Goal: Task Accomplishment & Management: Manage account settings

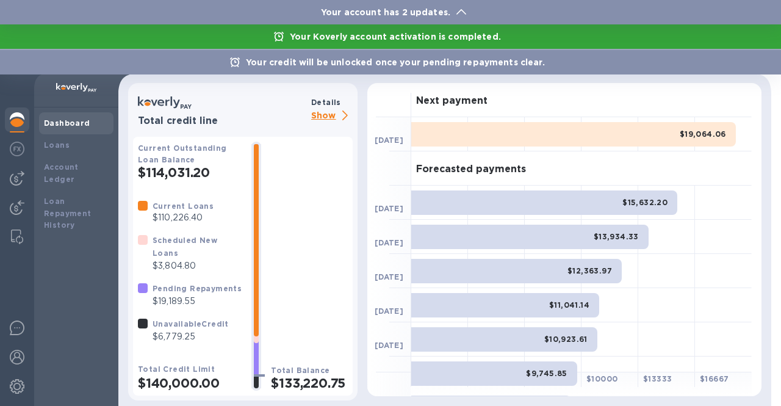
click at [15, 363] on div at bounding box center [390, 203] width 781 height 406
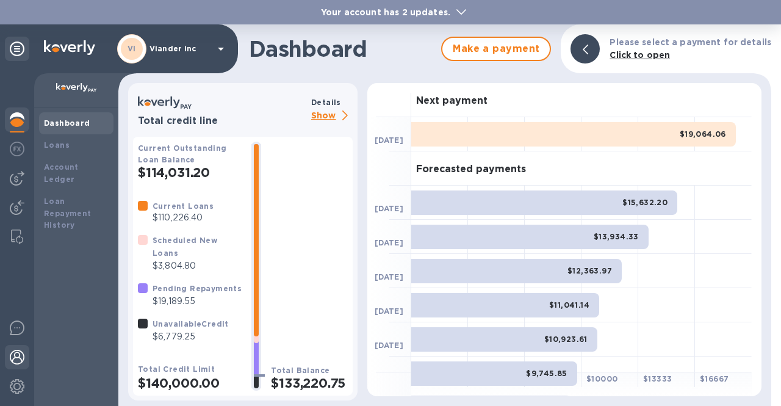
click at [15, 357] on img at bounding box center [17, 357] width 15 height 15
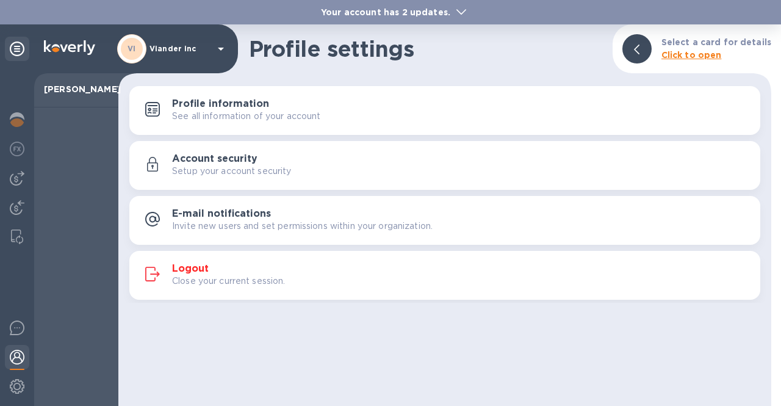
click at [63, 242] on div at bounding box center [76, 256] width 84 height 299
click at [222, 50] on icon at bounding box center [221, 49] width 6 height 3
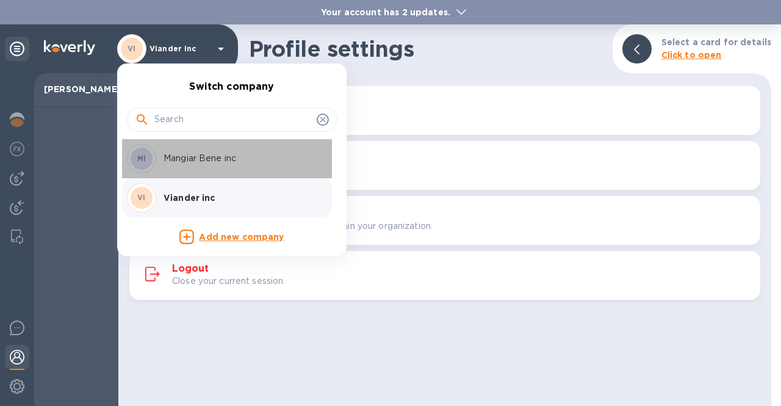
click at [200, 153] on p "Mangiar Bene inc" at bounding box center [241, 158] width 154 height 13
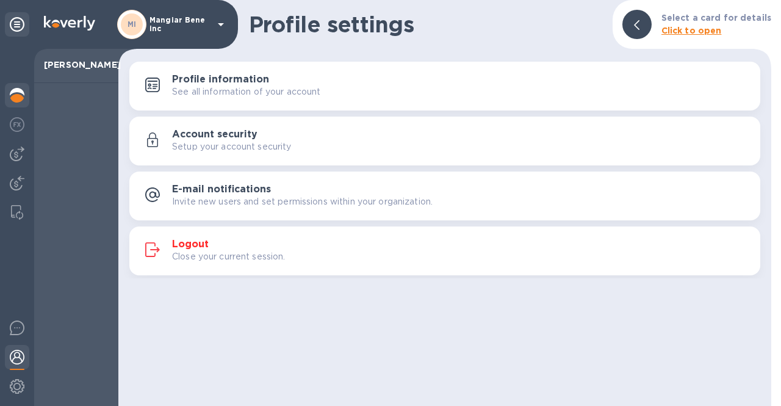
click at [15, 105] on div at bounding box center [17, 96] width 24 height 27
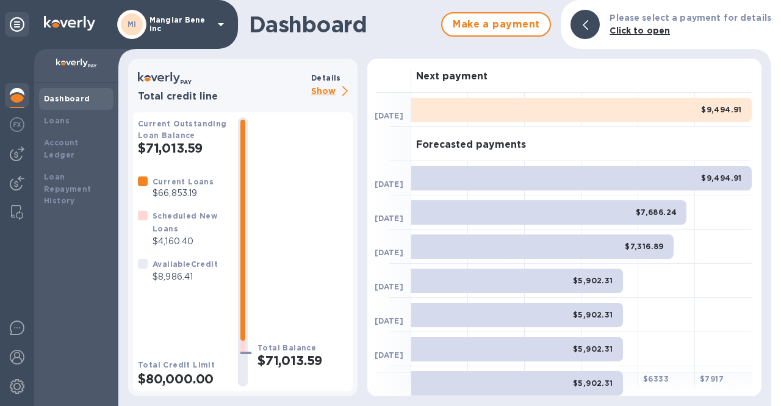
click at [326, 89] on p "Show" at bounding box center [332, 91] width 42 height 15
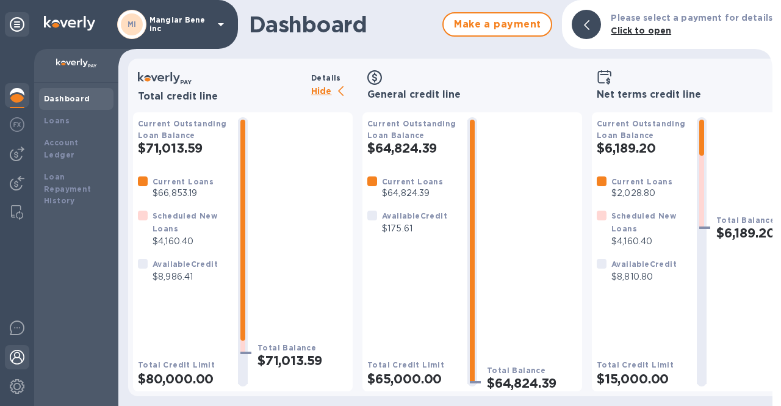
click at [16, 366] on div at bounding box center [17, 358] width 24 height 27
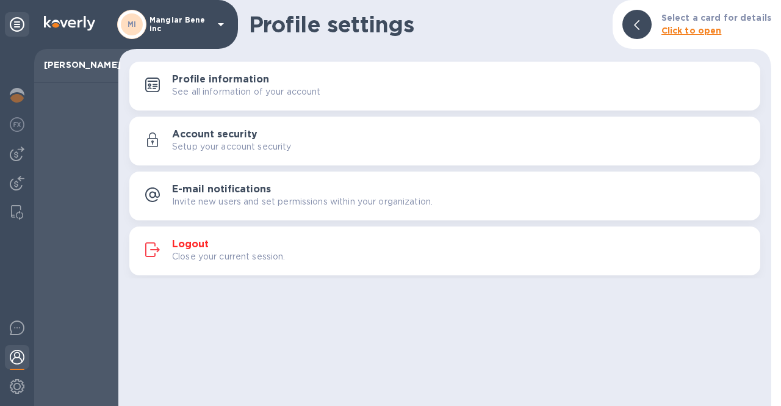
click at [189, 248] on h3 "Logout" at bounding box center [190, 245] width 37 height 12
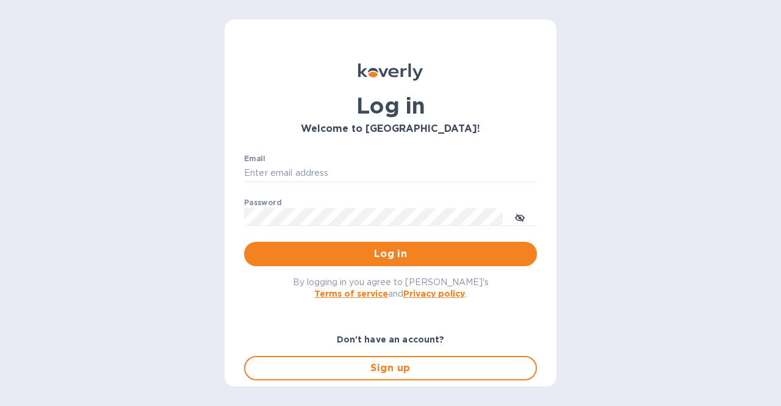
type input "[EMAIL_ADDRESS][DOMAIN_NAME]"
